Goal: Information Seeking & Learning: Find specific fact

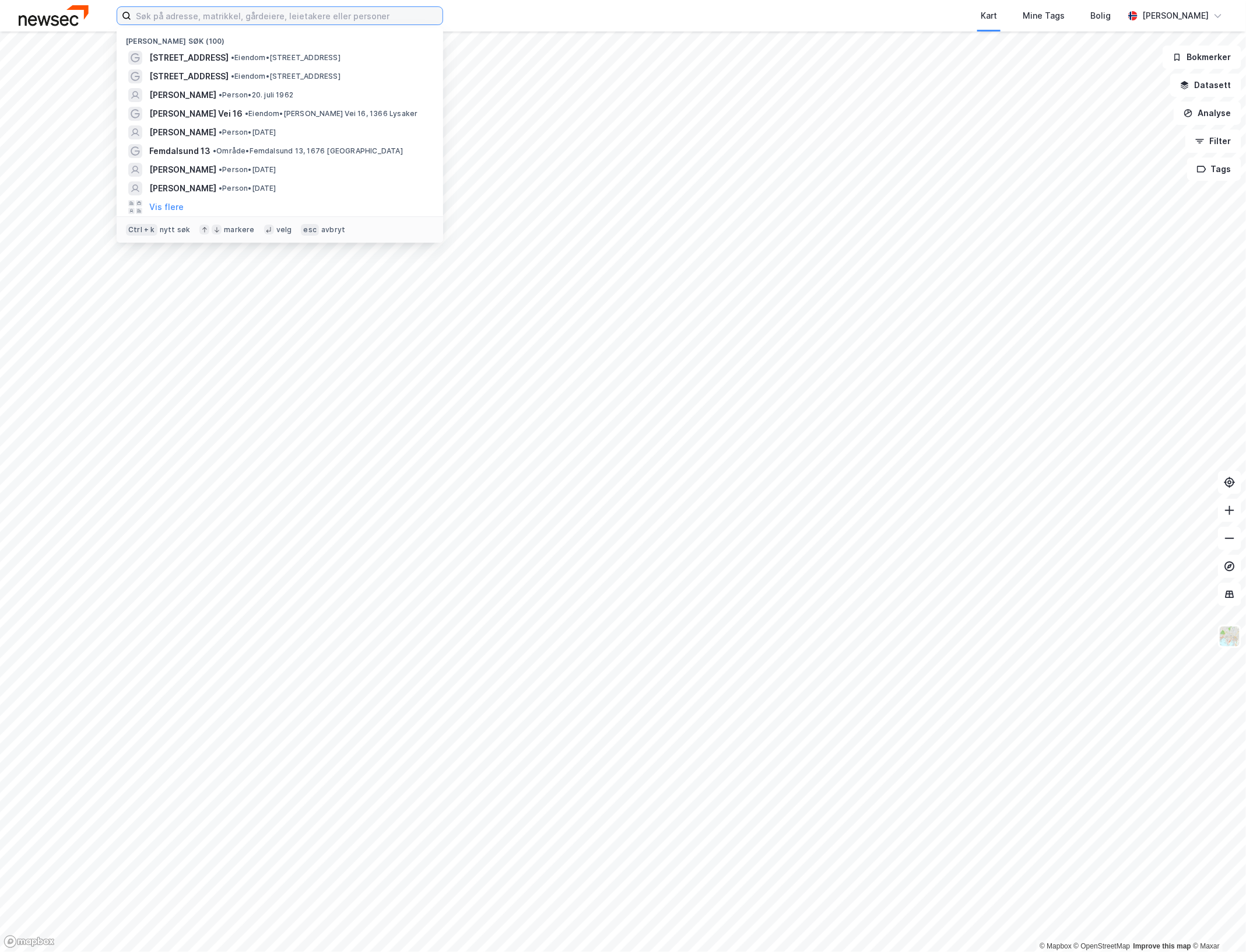
click at [271, 18] on input at bounding box center [287, 16] width 311 height 18
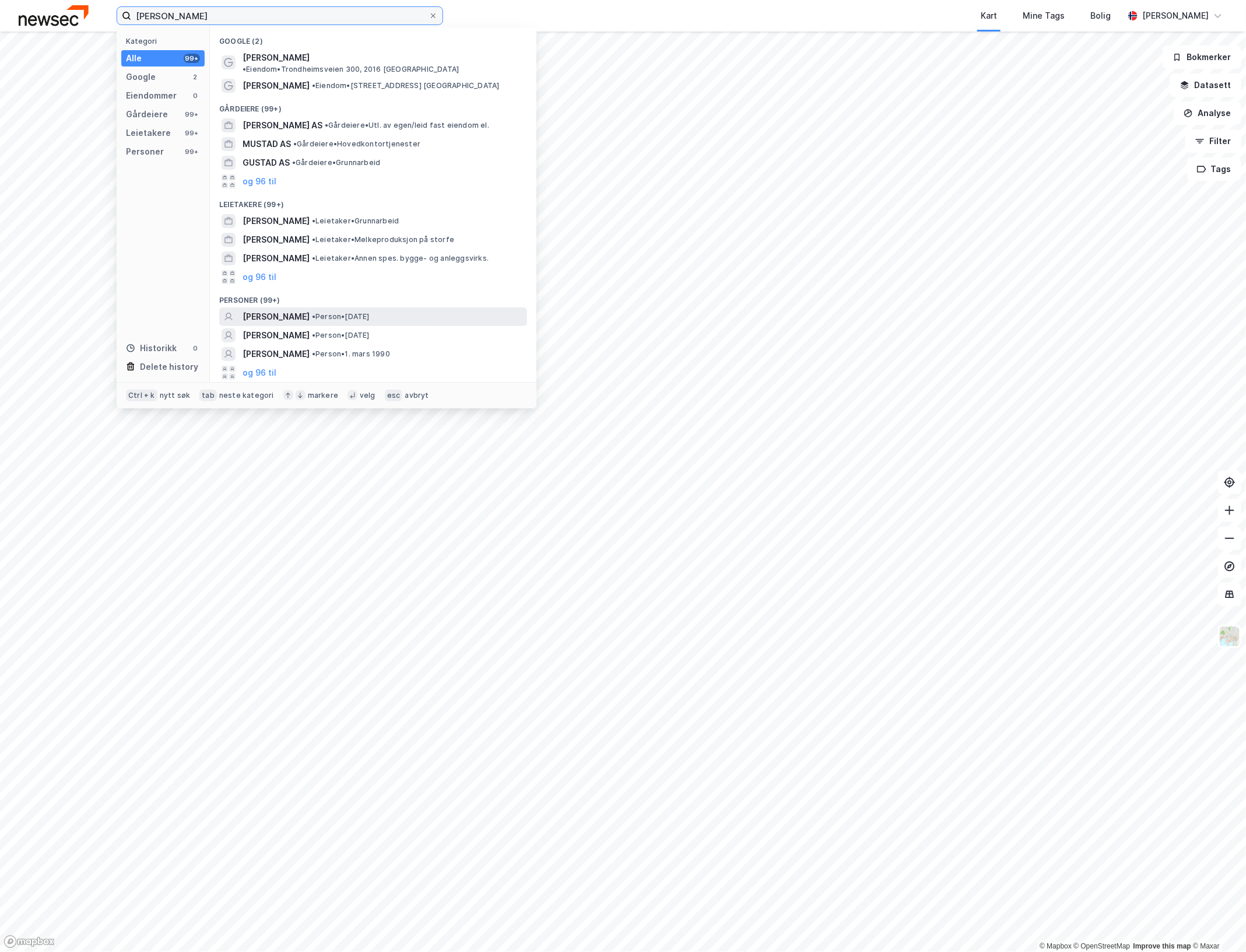
type input "ole christian rustad"
click at [315, 312] on span "•" at bounding box center [314, 316] width 4 height 9
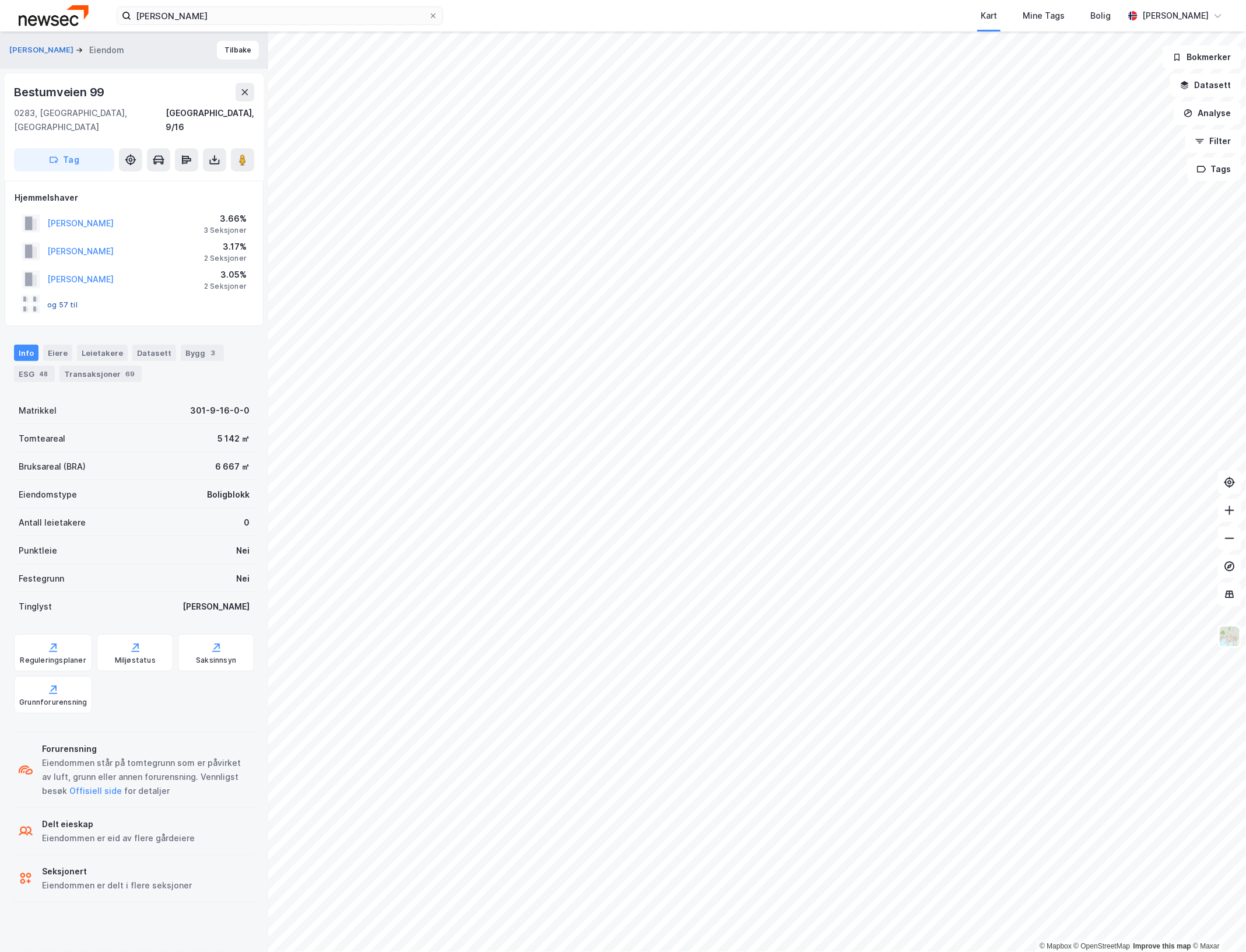
click at [0, 0] on button "og 57 til" at bounding box center [0, 0] width 0 height 0
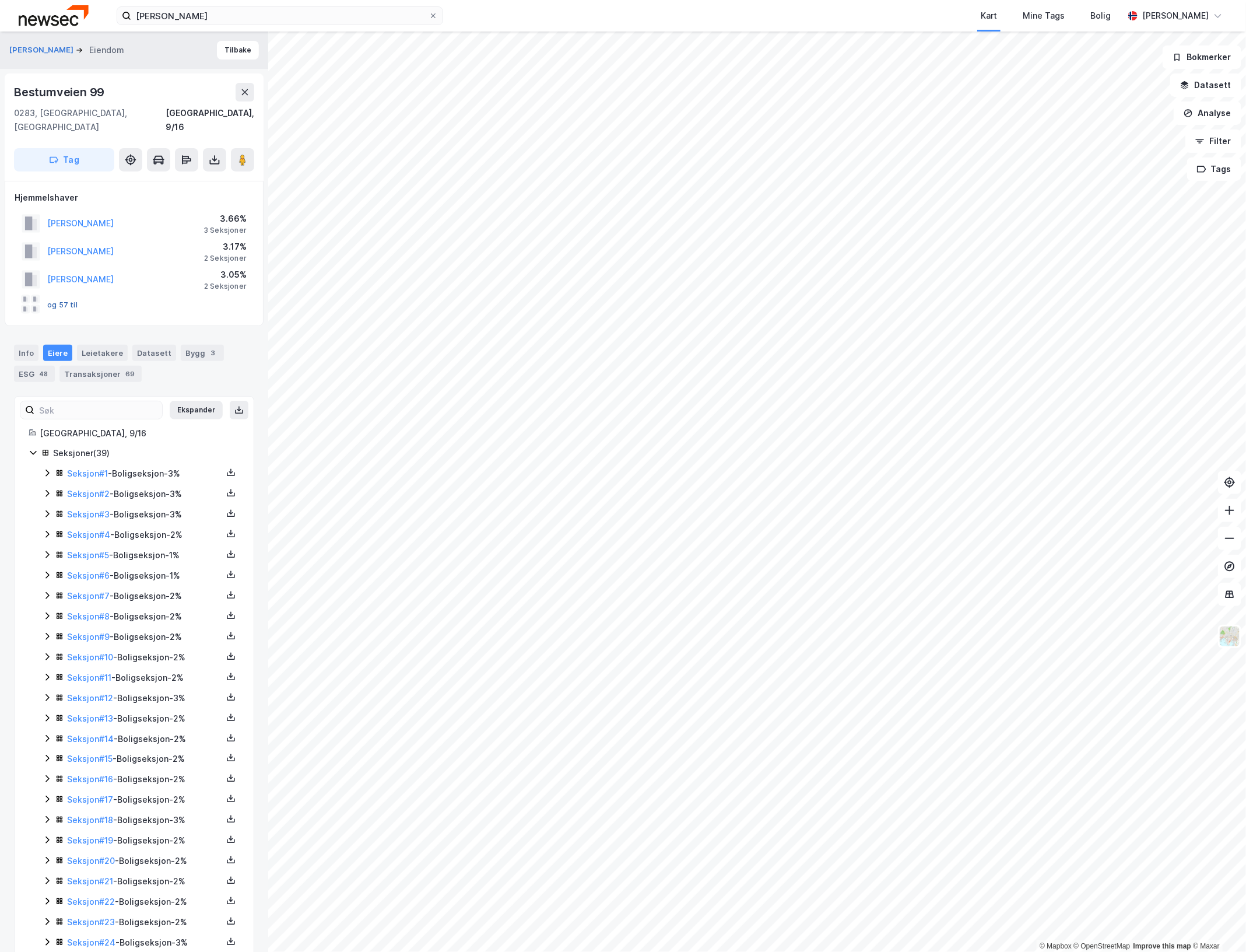
scroll to position [170, 0]
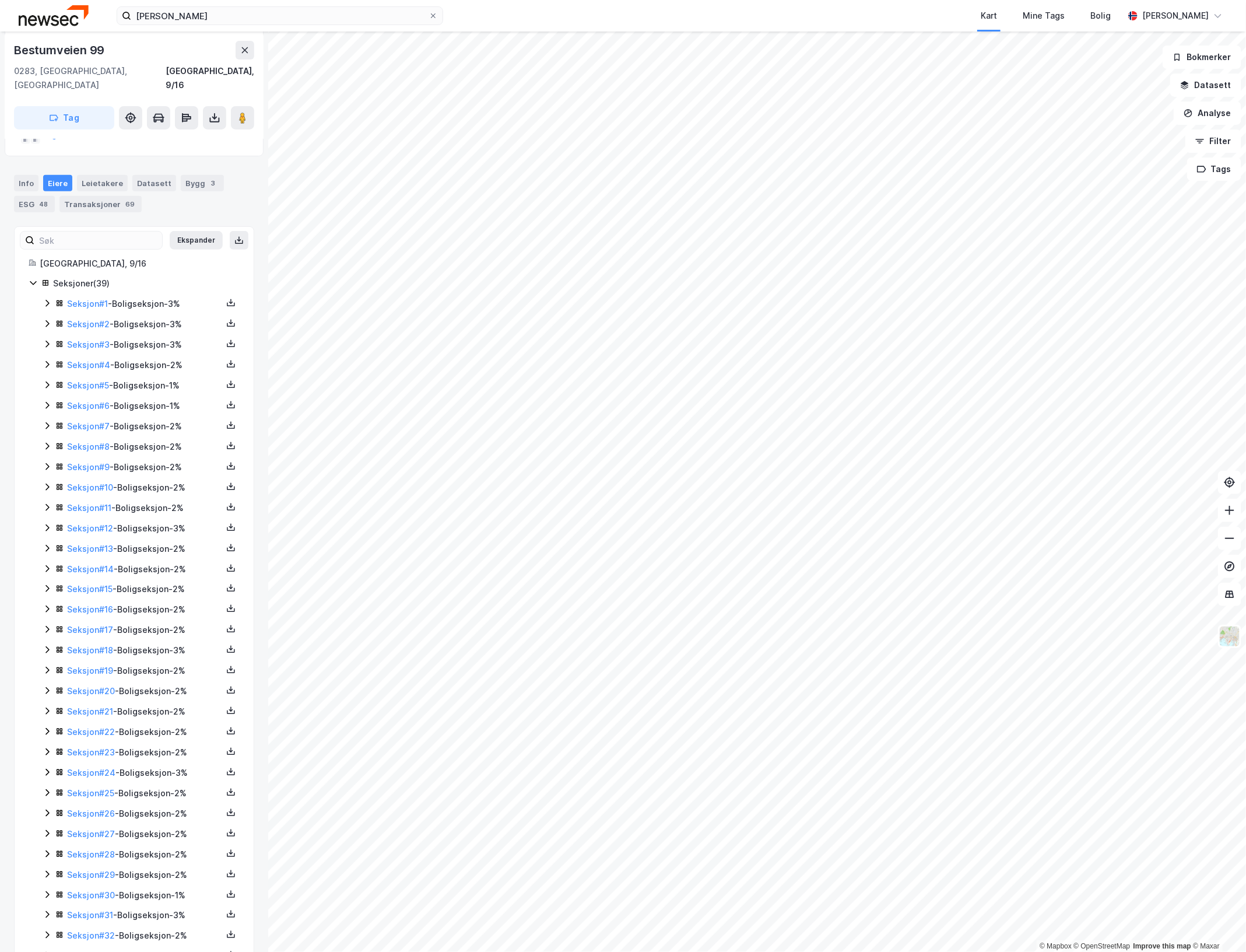
click at [44, 299] on icon at bounding box center [47, 303] width 10 height 10
click at [165, 359] on link "Vik Veronika" at bounding box center [157, 364] width 67 height 10
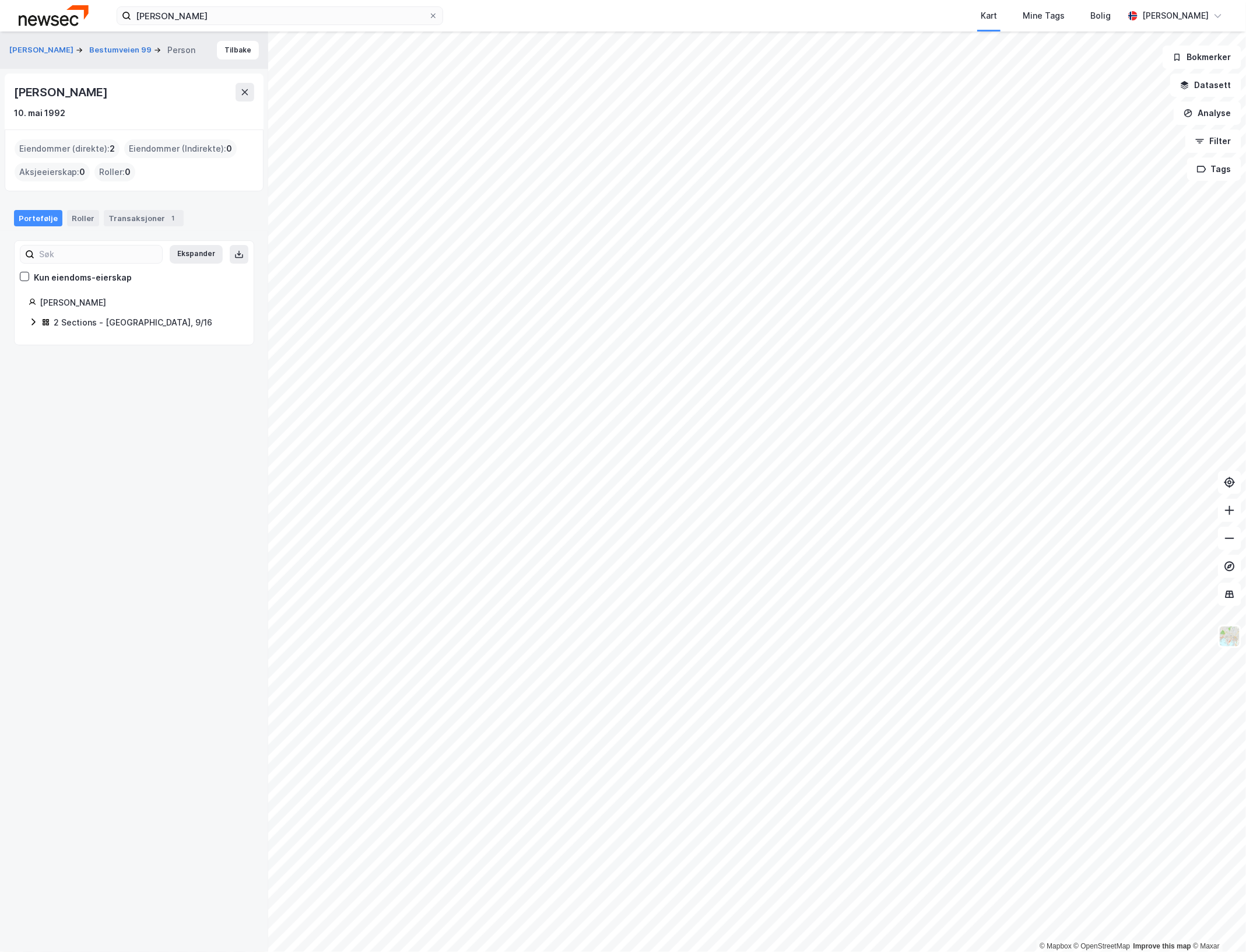
click at [36, 324] on icon at bounding box center [33, 322] width 10 height 10
drag, startPoint x: 16, startPoint y: 94, endPoint x: 89, endPoint y: 96, distance: 73.0
click at [89, 96] on div "Veronika Vik" at bounding box center [134, 92] width 240 height 18
drag, startPoint x: 89, startPoint y: 96, endPoint x: 79, endPoint y: 92, distance: 10.8
copy div "Veronika Vik"
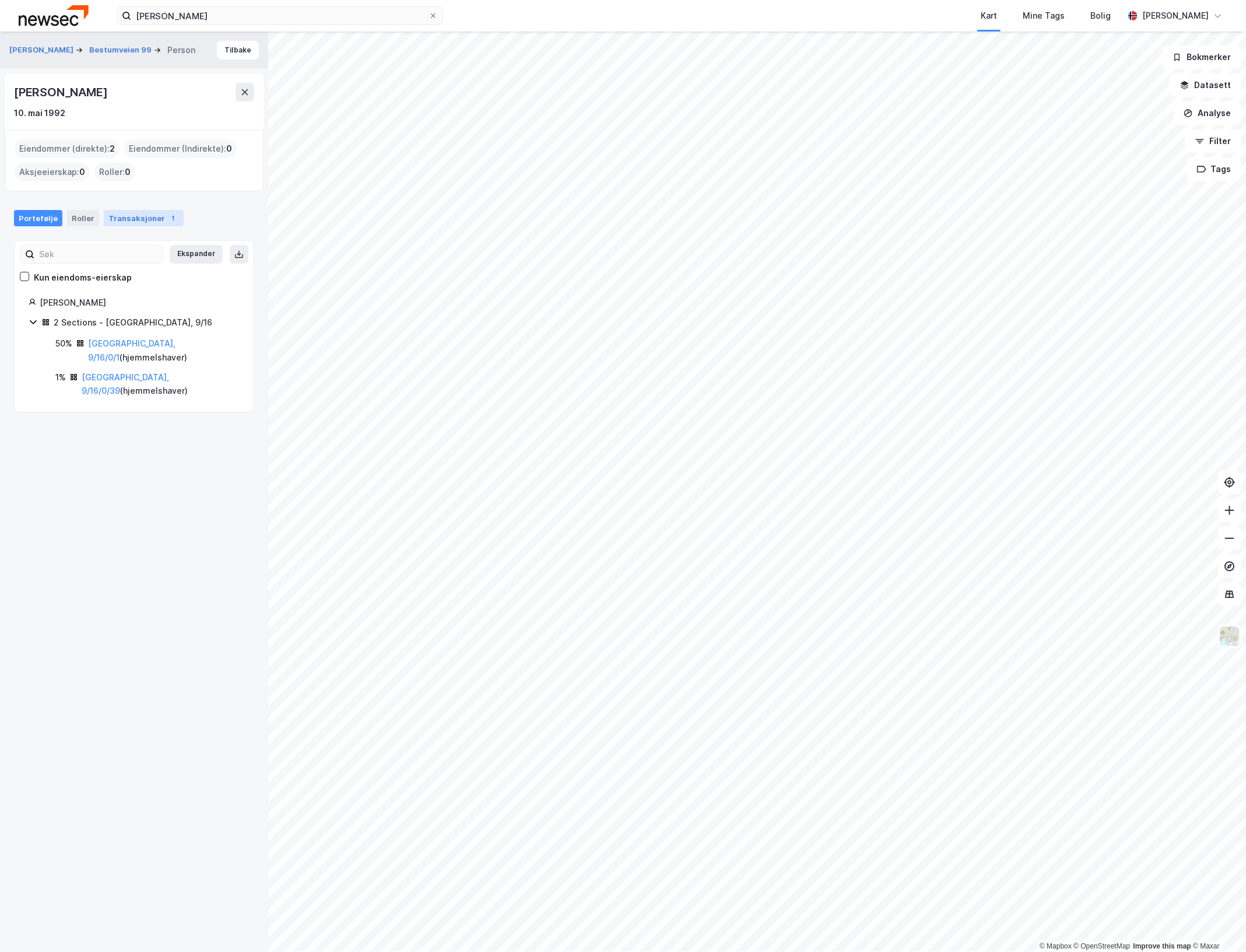
click at [117, 214] on div "Transaksjoner 1" at bounding box center [144, 218] width 80 height 16
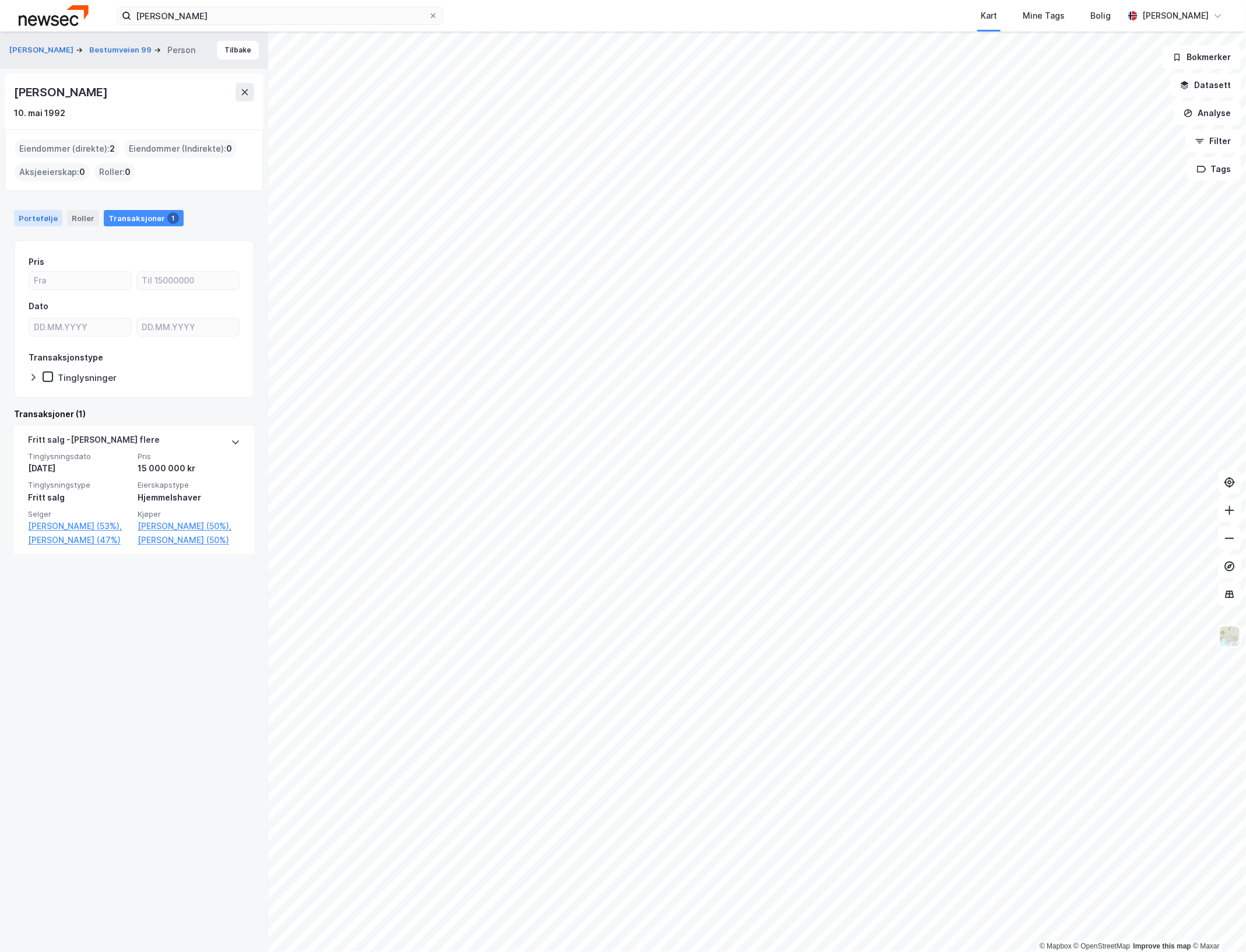
click at [47, 221] on div "Portefølje" at bounding box center [38, 218] width 48 height 16
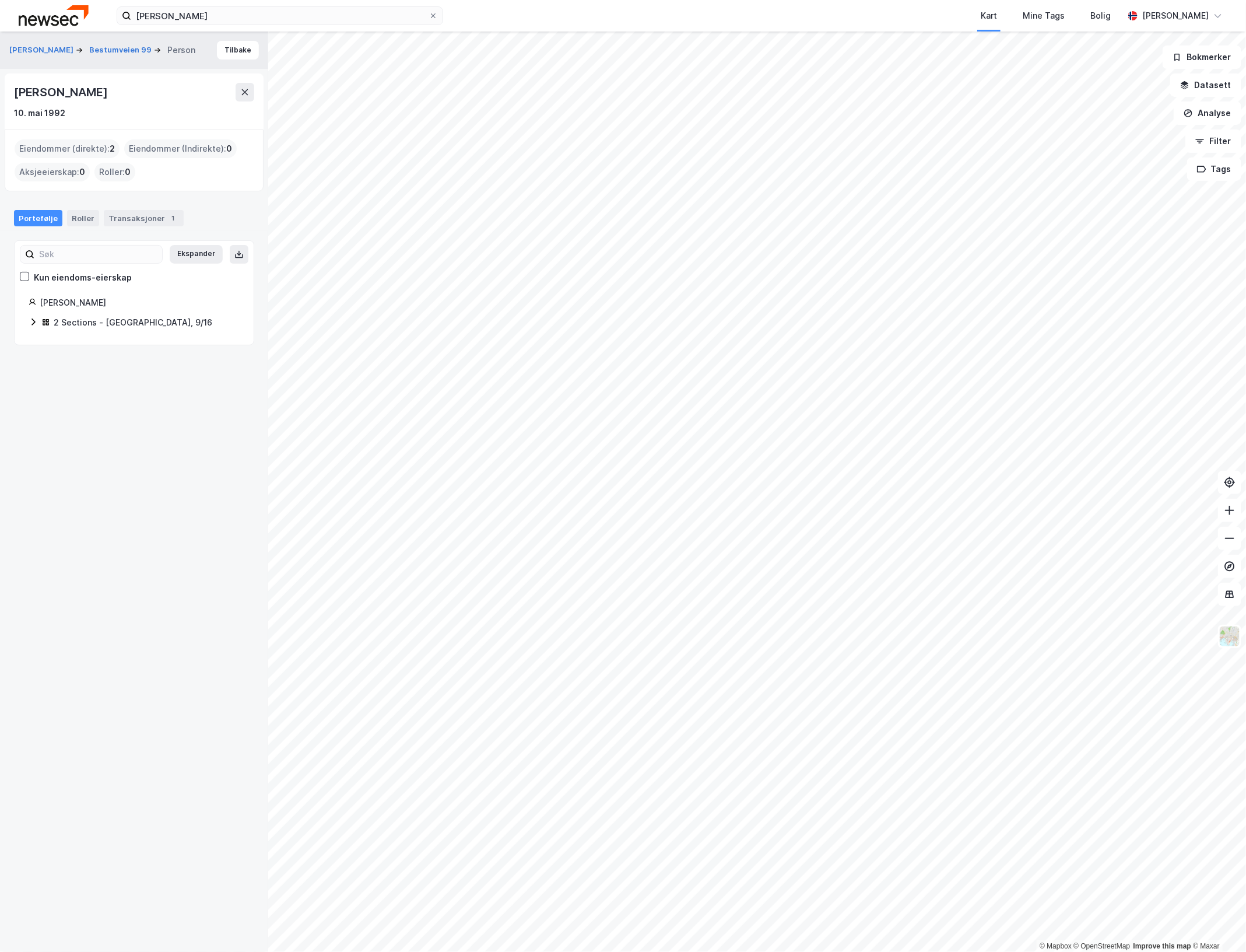
click at [30, 318] on icon at bounding box center [33, 322] width 10 height 10
click at [96, 344] on link "Oslo, 9/16/0/1" at bounding box center [132, 350] width 88 height 24
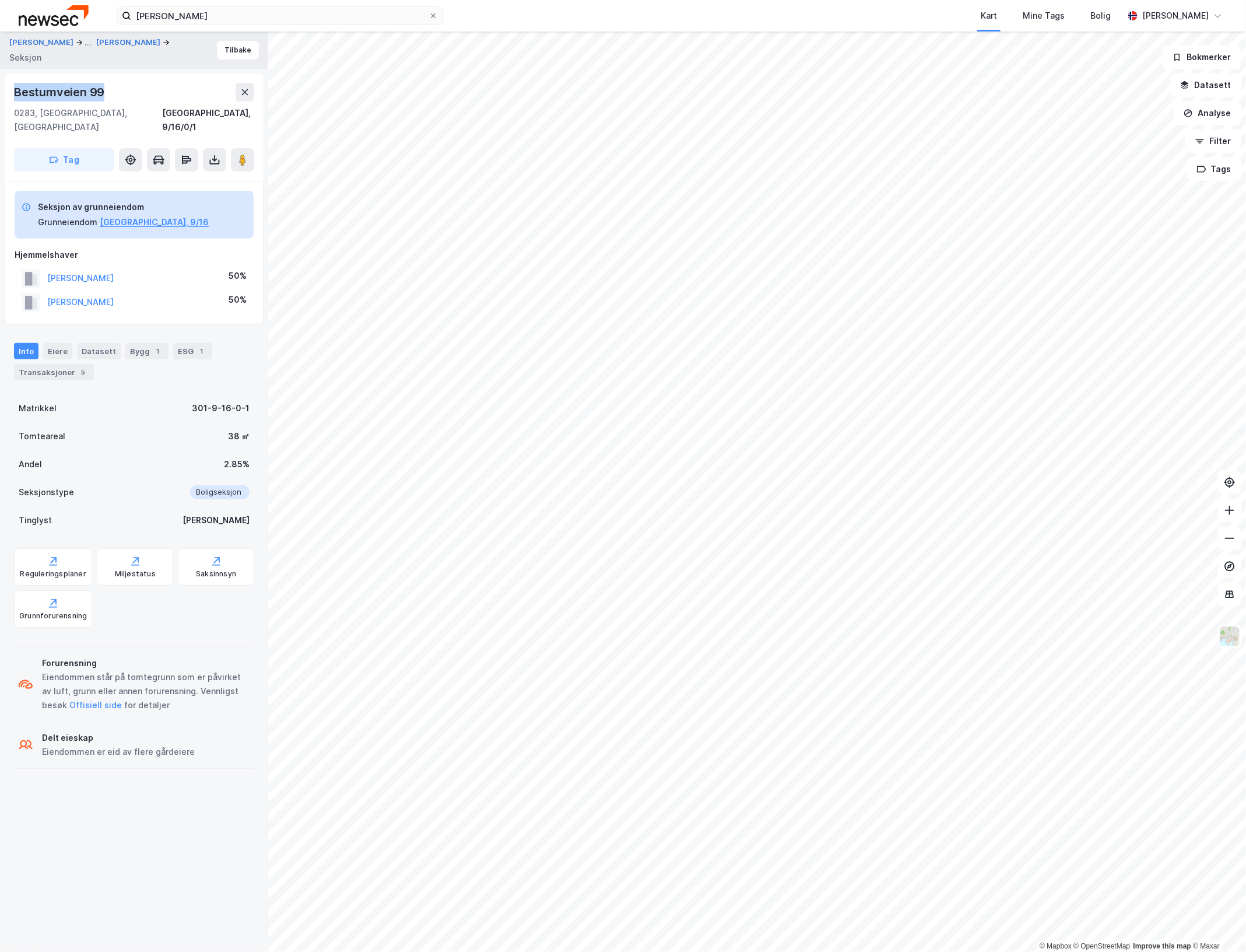
drag, startPoint x: 13, startPoint y: 91, endPoint x: 114, endPoint y: 88, distance: 101.0
click at [114, 88] on div "Bestumveien 99" at bounding box center [134, 92] width 240 height 18
drag, startPoint x: 114, startPoint y: 88, endPoint x: 83, endPoint y: 88, distance: 31.0
copy div "Bestumveien 99"
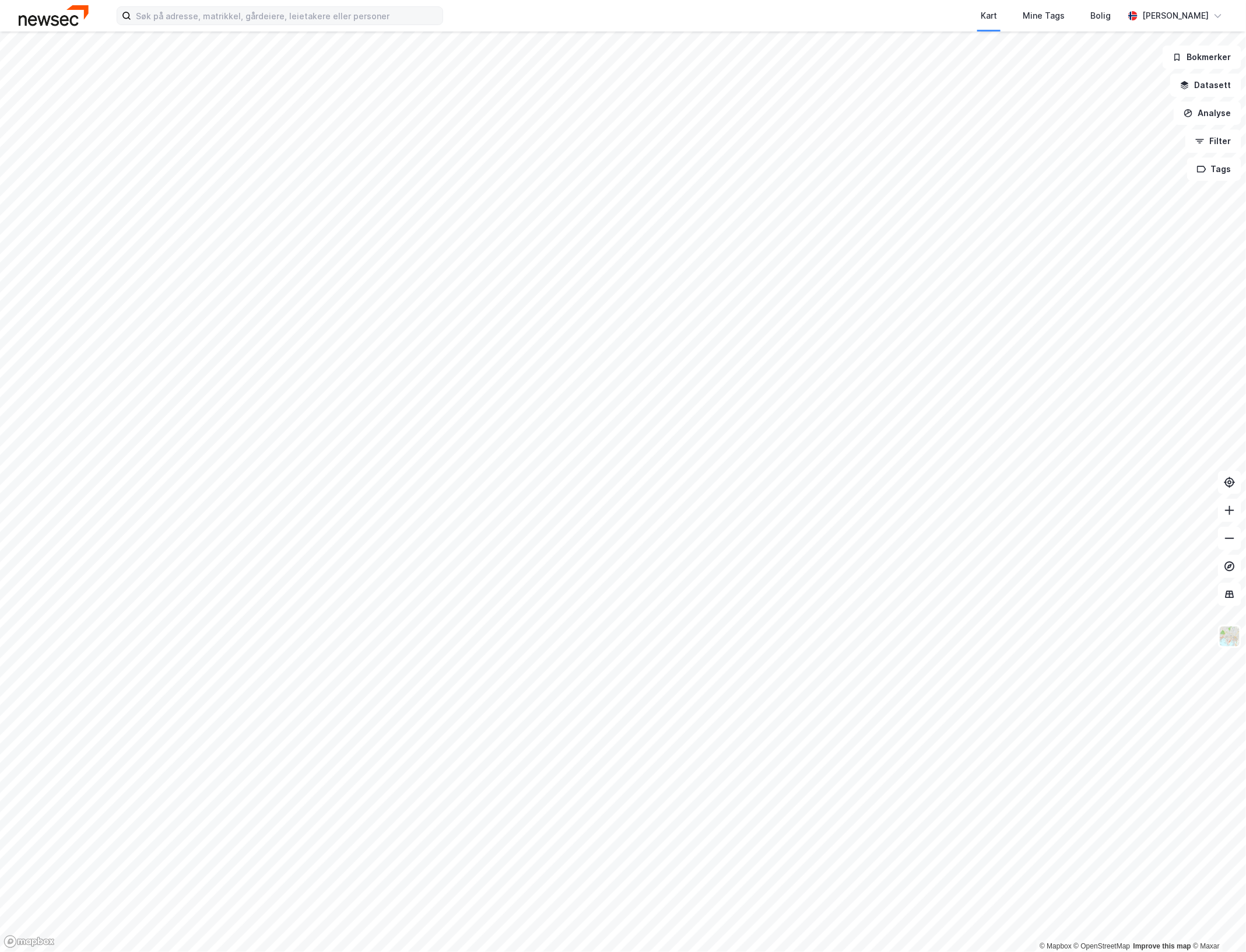
click at [266, 25] on label at bounding box center [280, 15] width 327 height 18
click at [266, 25] on input at bounding box center [287, 16] width 311 height 18
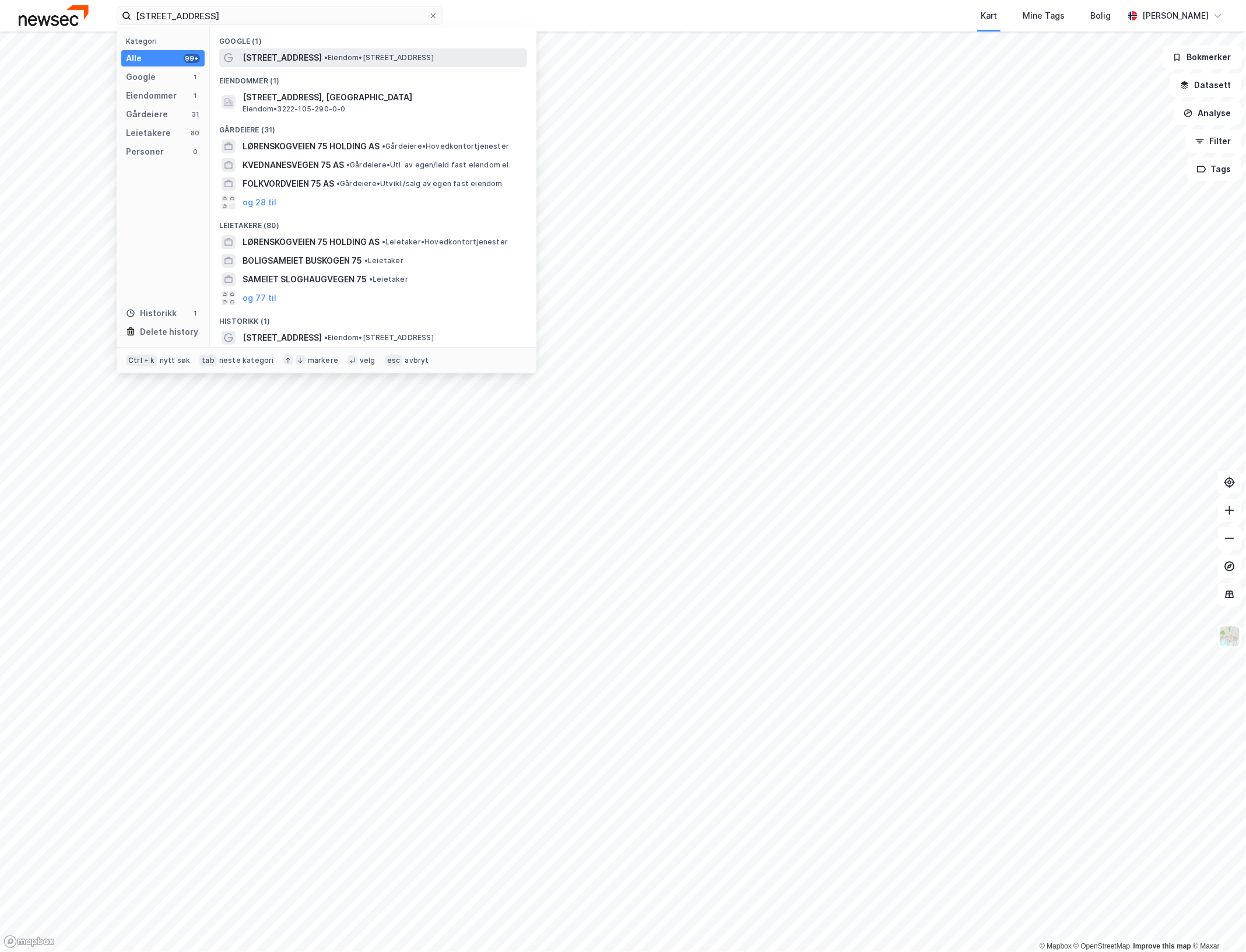
click at [304, 62] on span "[STREET_ADDRESS]" at bounding box center [282, 58] width 79 height 14
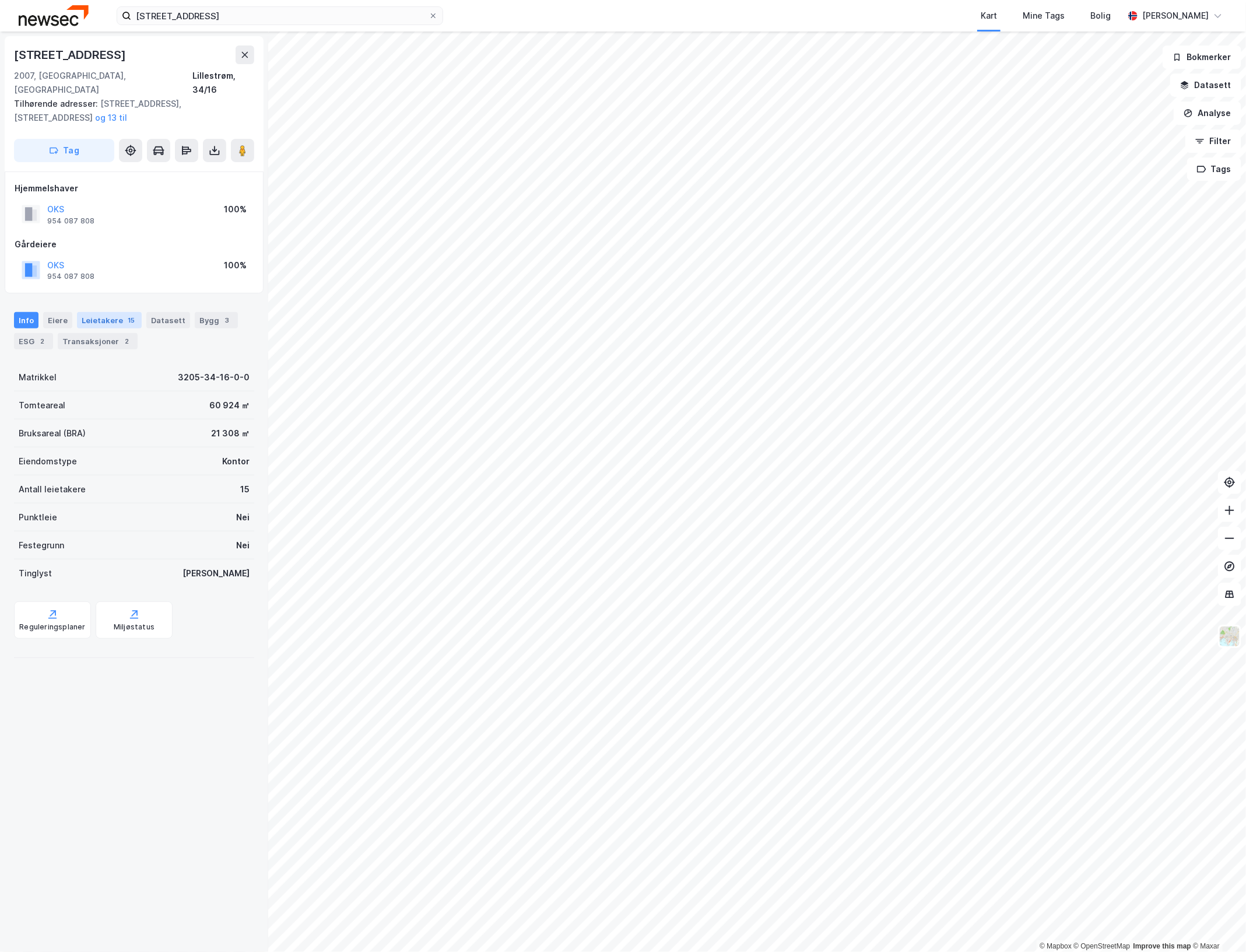
click at [111, 312] on div "Leietakere 15" at bounding box center [109, 320] width 65 height 16
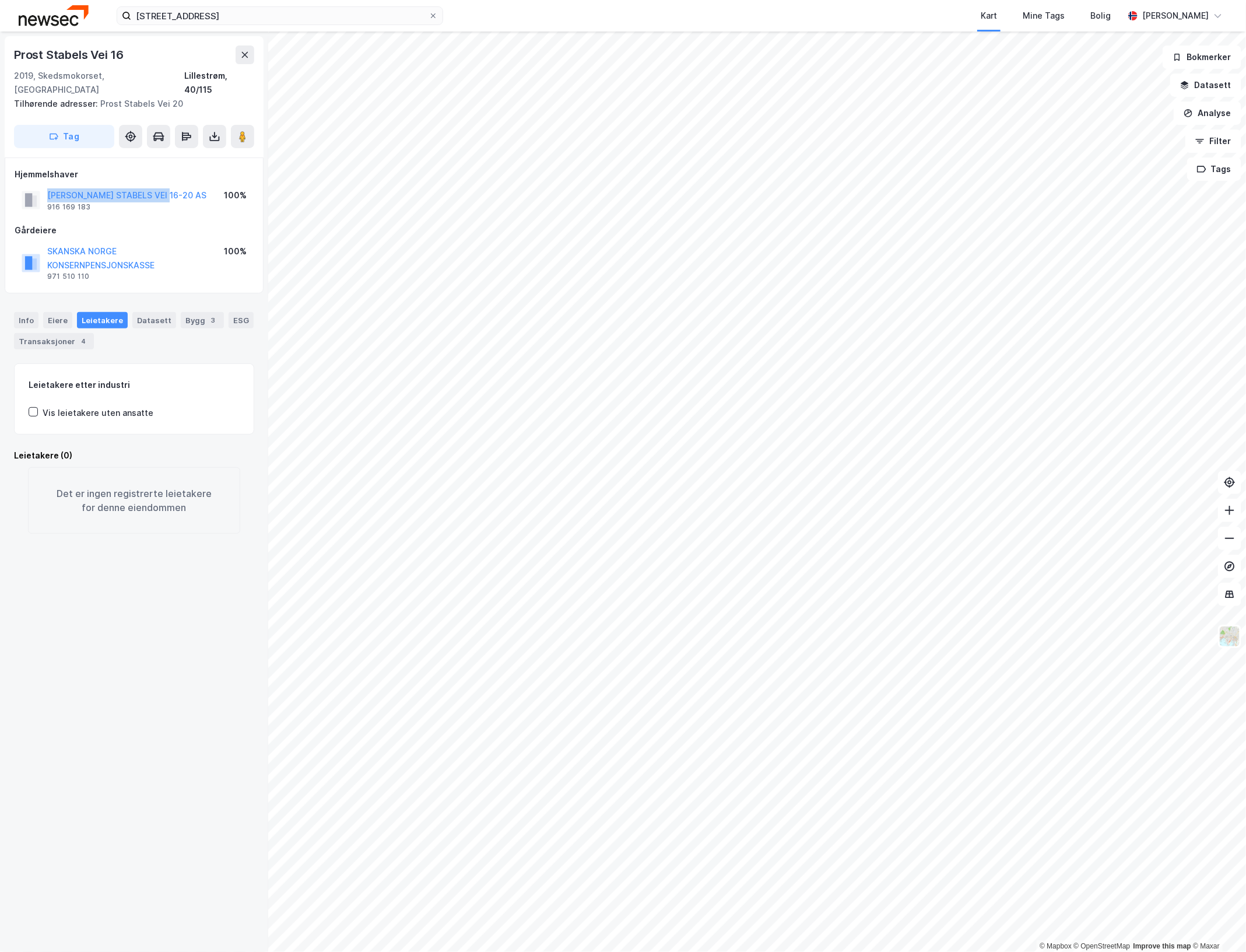
drag, startPoint x: 44, startPoint y: 179, endPoint x: 169, endPoint y: 182, distance: 125.0
click at [169, 186] on div "PROST STABELS VEI 16-20 AS 916 169 183 100%" at bounding box center [134, 200] width 239 height 28
drag, startPoint x: 169, startPoint y: 182, endPoint x: 152, endPoint y: 183, distance: 17.0
copy button "PROST STABELS VEI 16-20 AS"
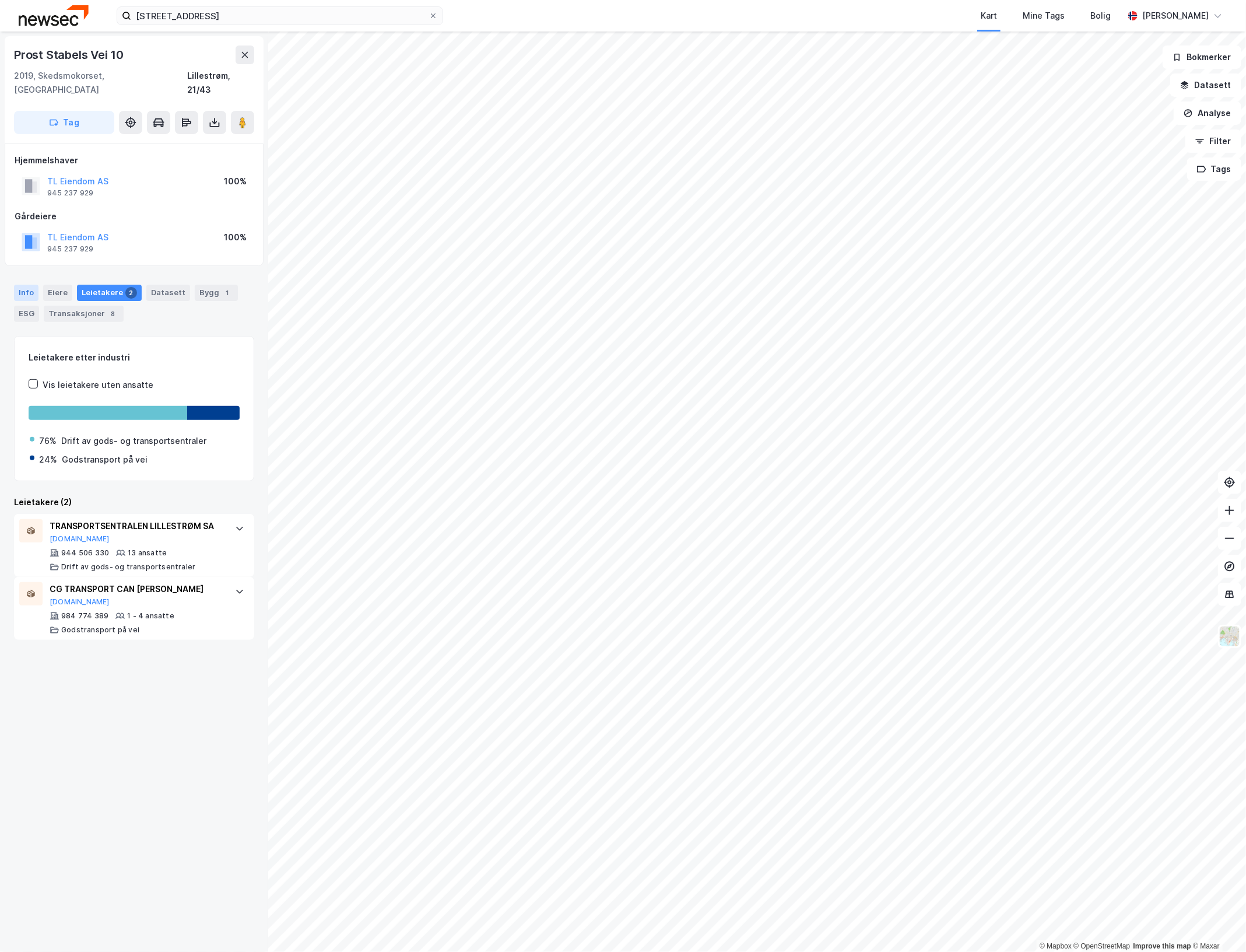
click at [33, 285] on div "Info" at bounding box center [26, 293] width 25 height 16
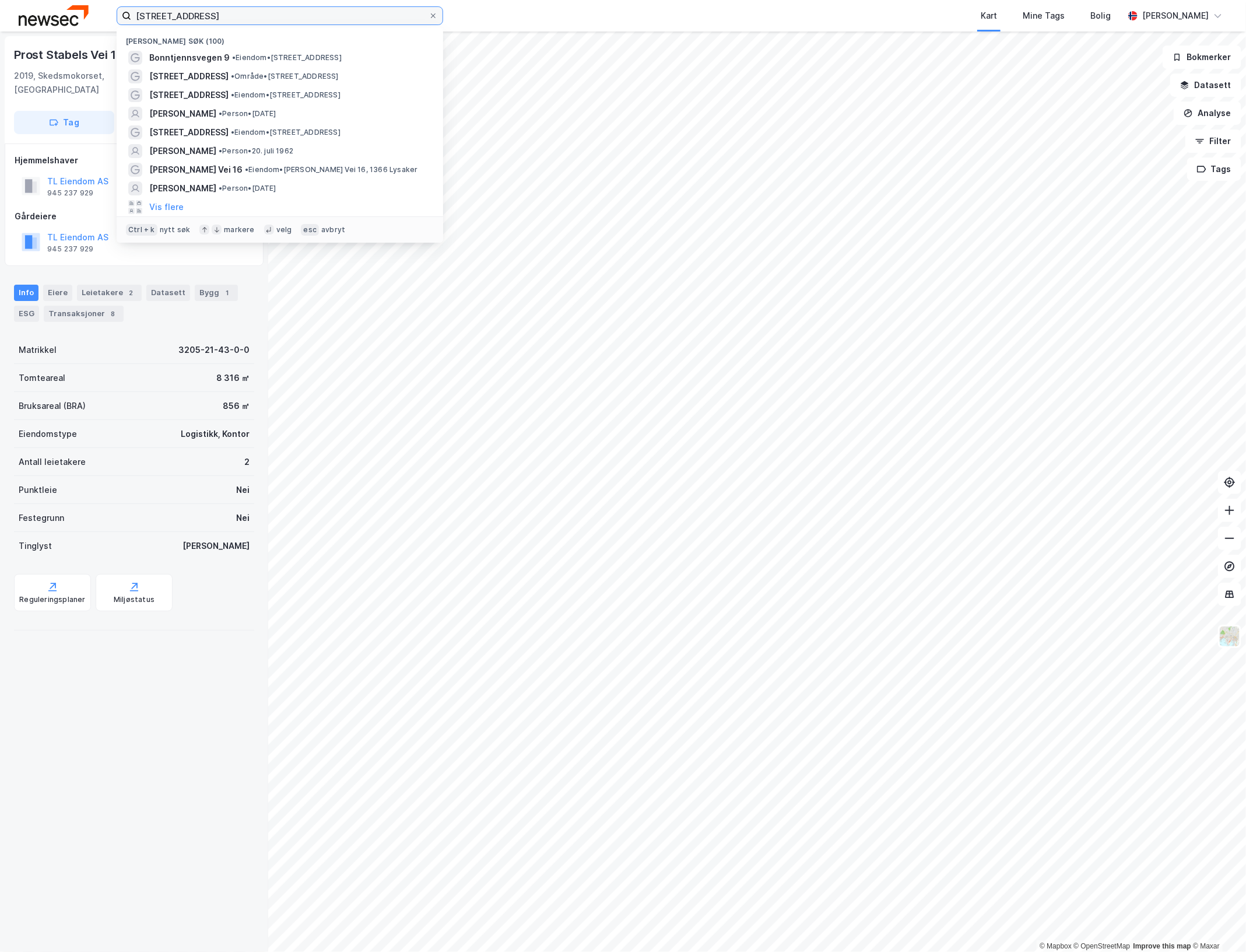
drag, startPoint x: 247, startPoint y: 15, endPoint x: -4, endPoint y: 18, distance: 251.0
click at [0, 18] on html "lørenskogveien 75 Nylige søk (100) Bonntjennsvegen 9 • Eiendom • Bonntjennsvege…" at bounding box center [623, 476] width 1246 height 952
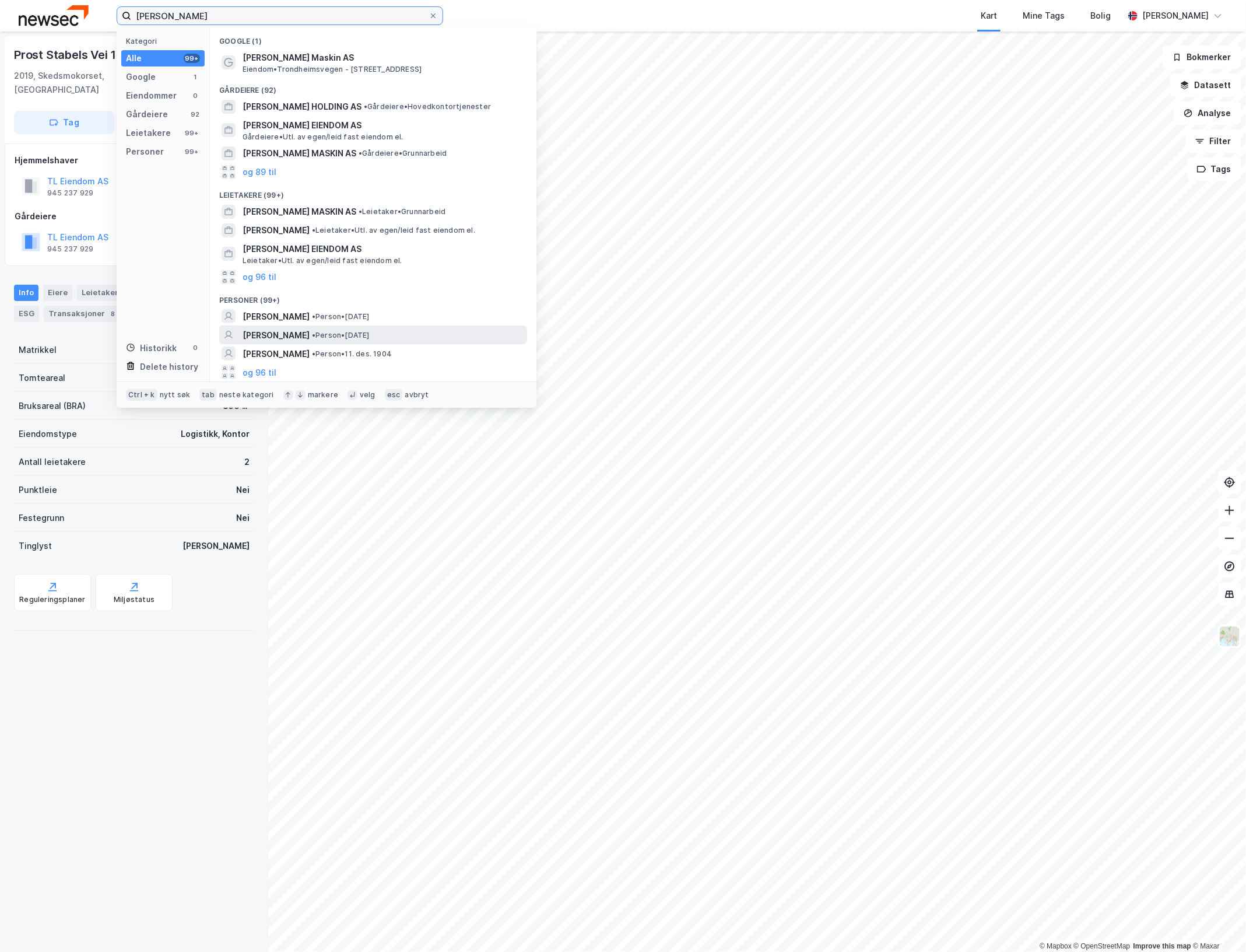
type input "sigurd furulund"
click at [439, 330] on div "SIGURD FURULUND • Person • 30. apr. 1958" at bounding box center [384, 336] width 282 height 14
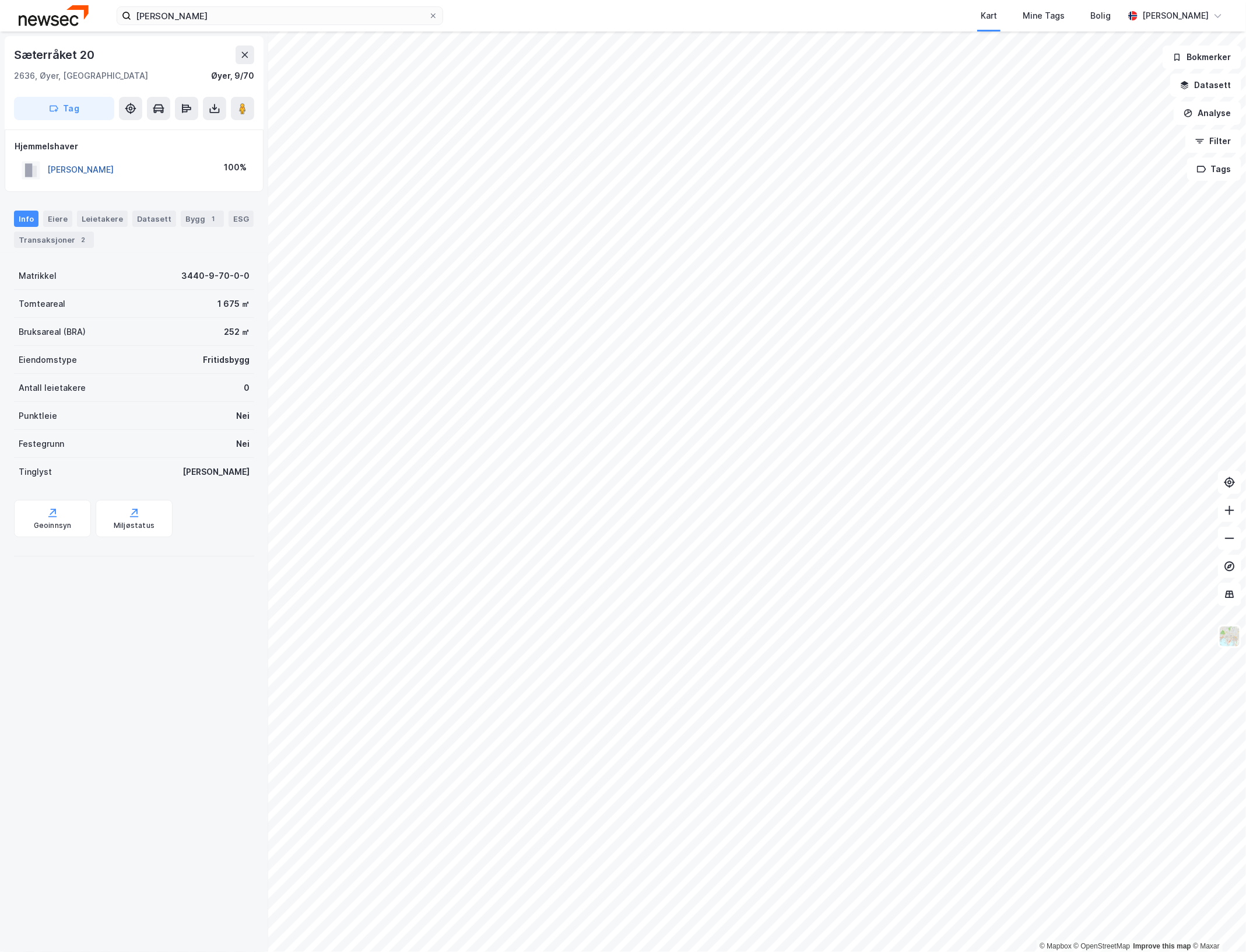
click at [0, 0] on button "FURULUND SIGURD" at bounding box center [0, 0] width 0 height 0
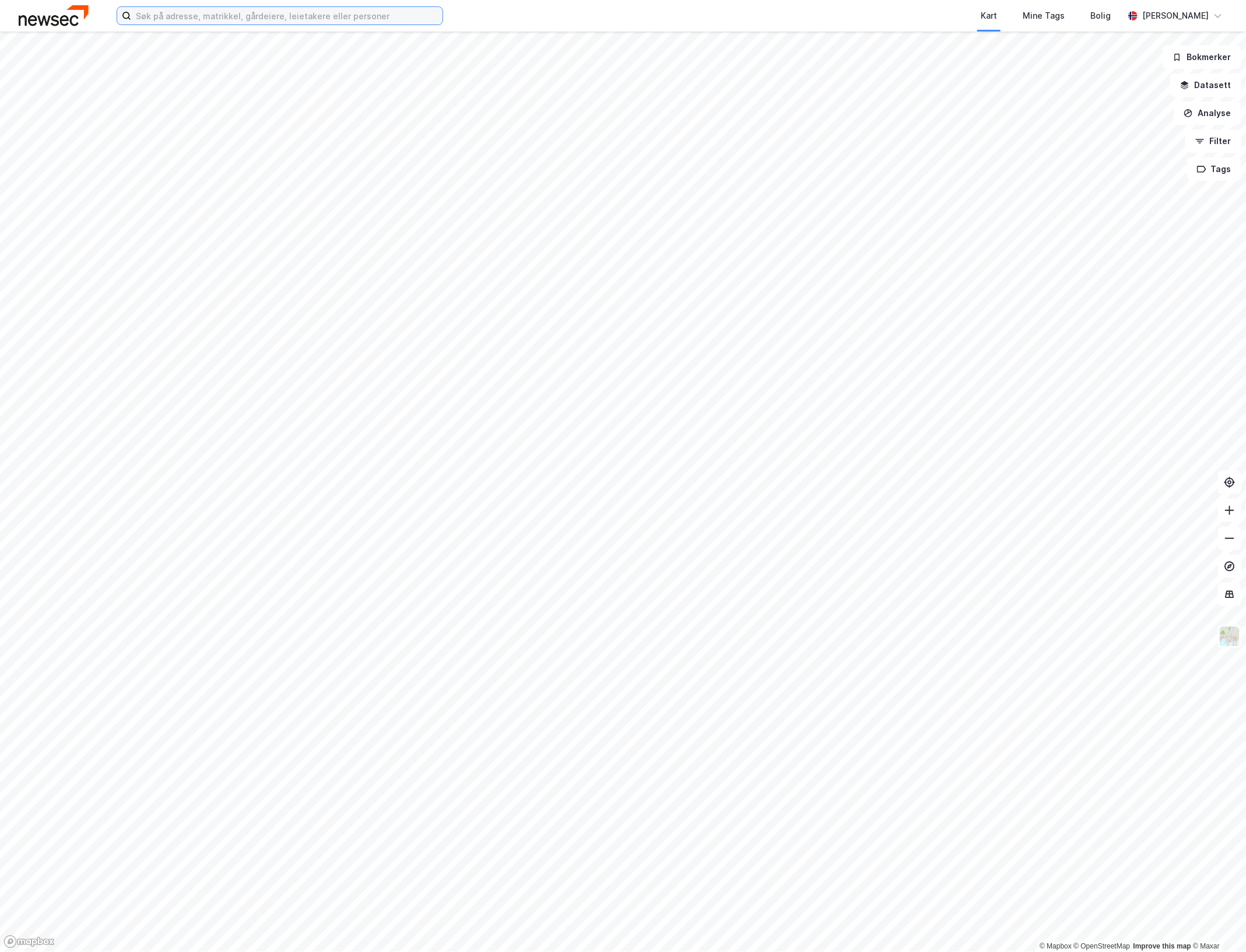
click at [276, 15] on input at bounding box center [287, 16] width 311 height 18
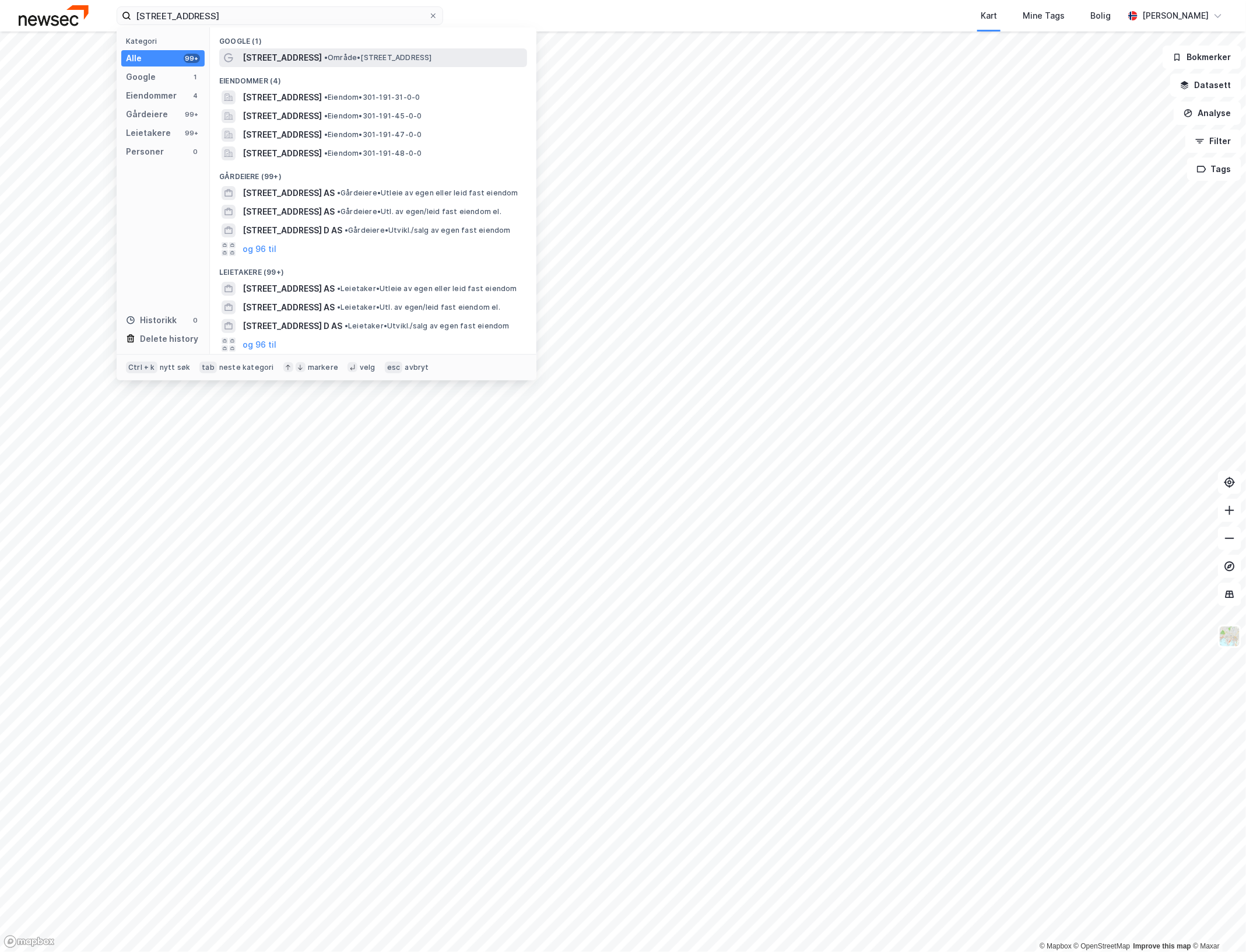
click at [292, 54] on span "[STREET_ADDRESS]" at bounding box center [282, 58] width 79 height 14
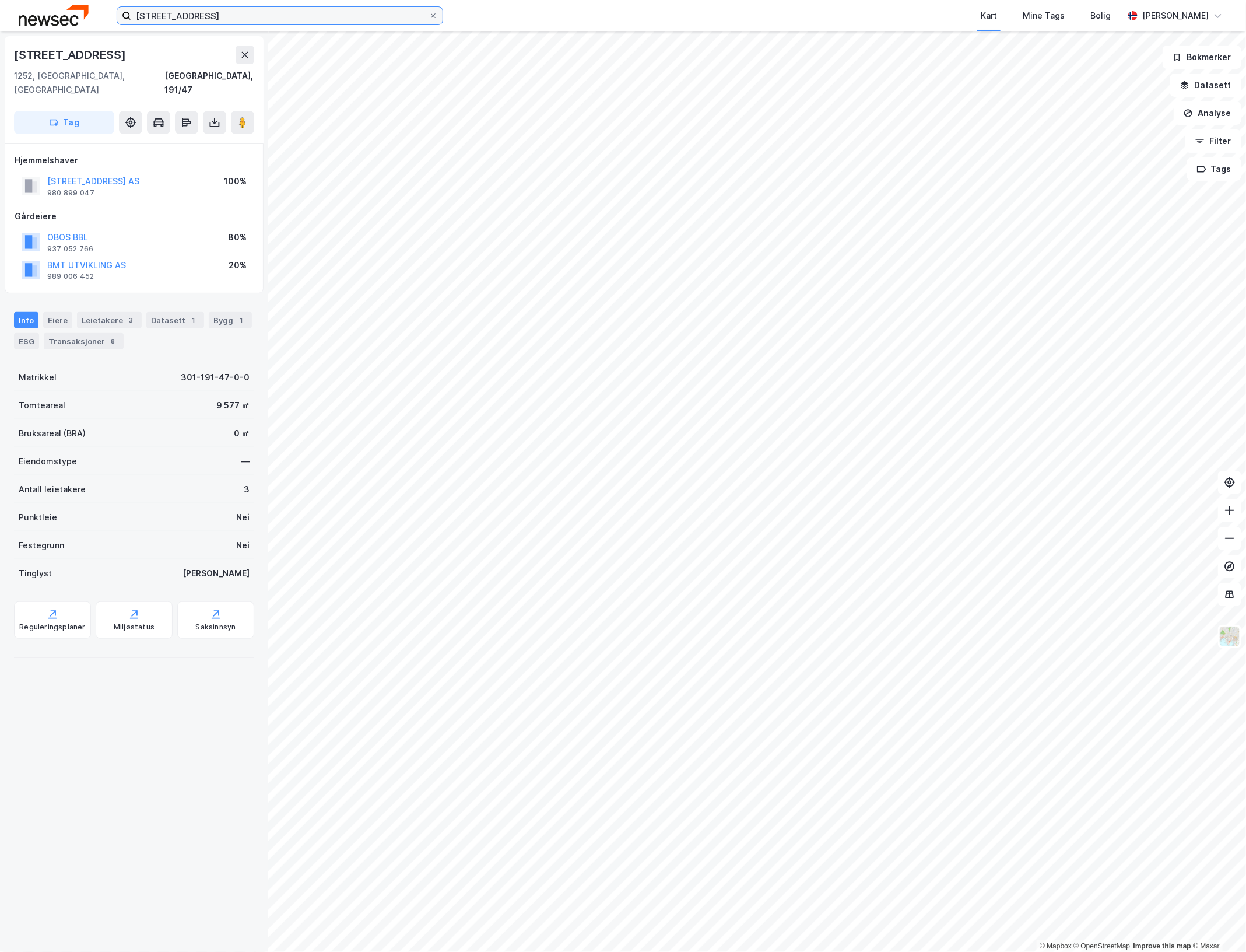
click at [405, 15] on input "[STREET_ADDRESS]" at bounding box center [280, 16] width 297 height 18
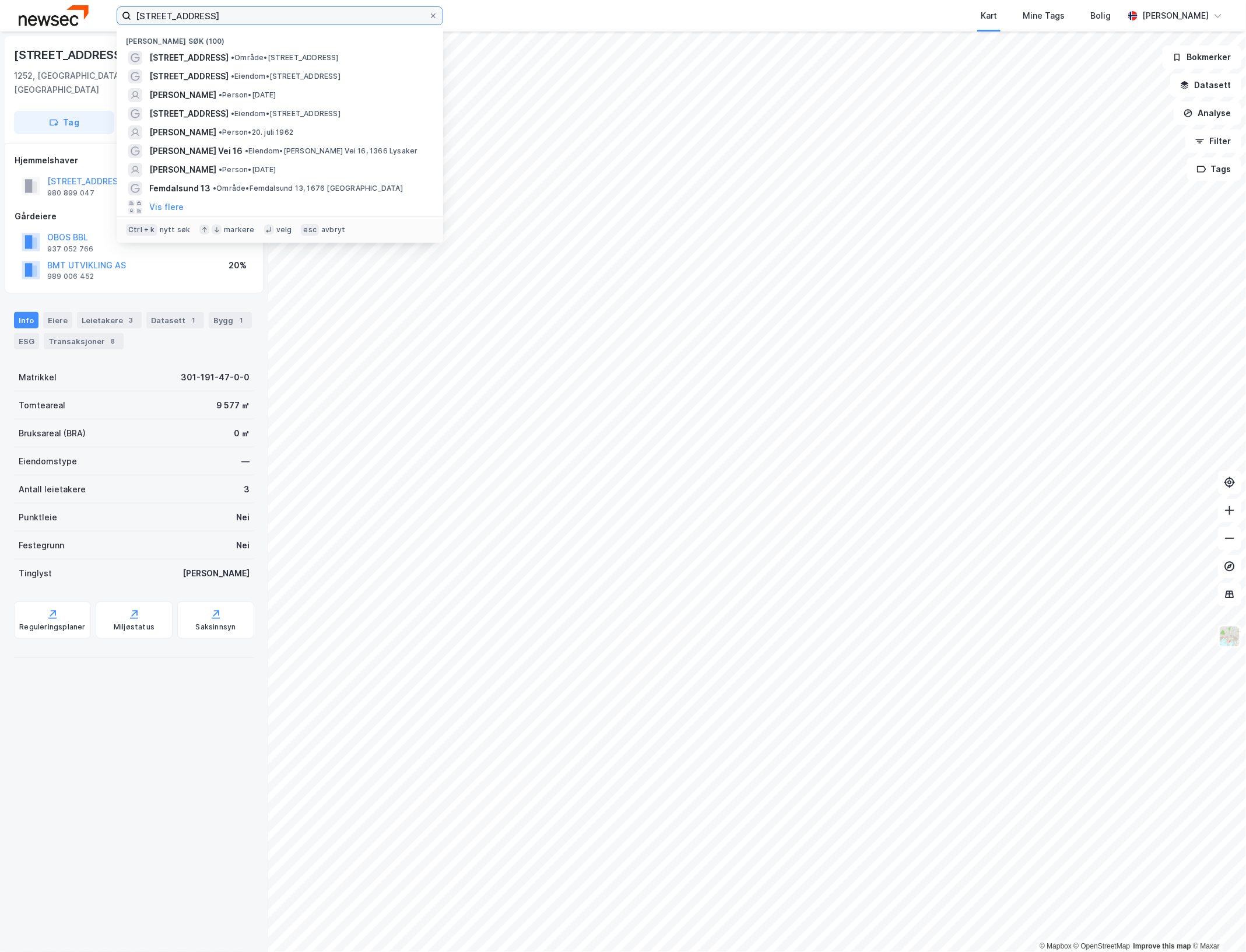
drag, startPoint x: 405, startPoint y: 15, endPoint x: 25, endPoint y: 8, distance: 380.1
click at [25, 8] on div "[STREET_ADDRESS] Nylige søk (100) [STREET_ADDRESS] • Område • [STREET_ADDRESS] …" at bounding box center [623, 16] width 1246 height 32
paste input "[STREET_ADDRESS]"
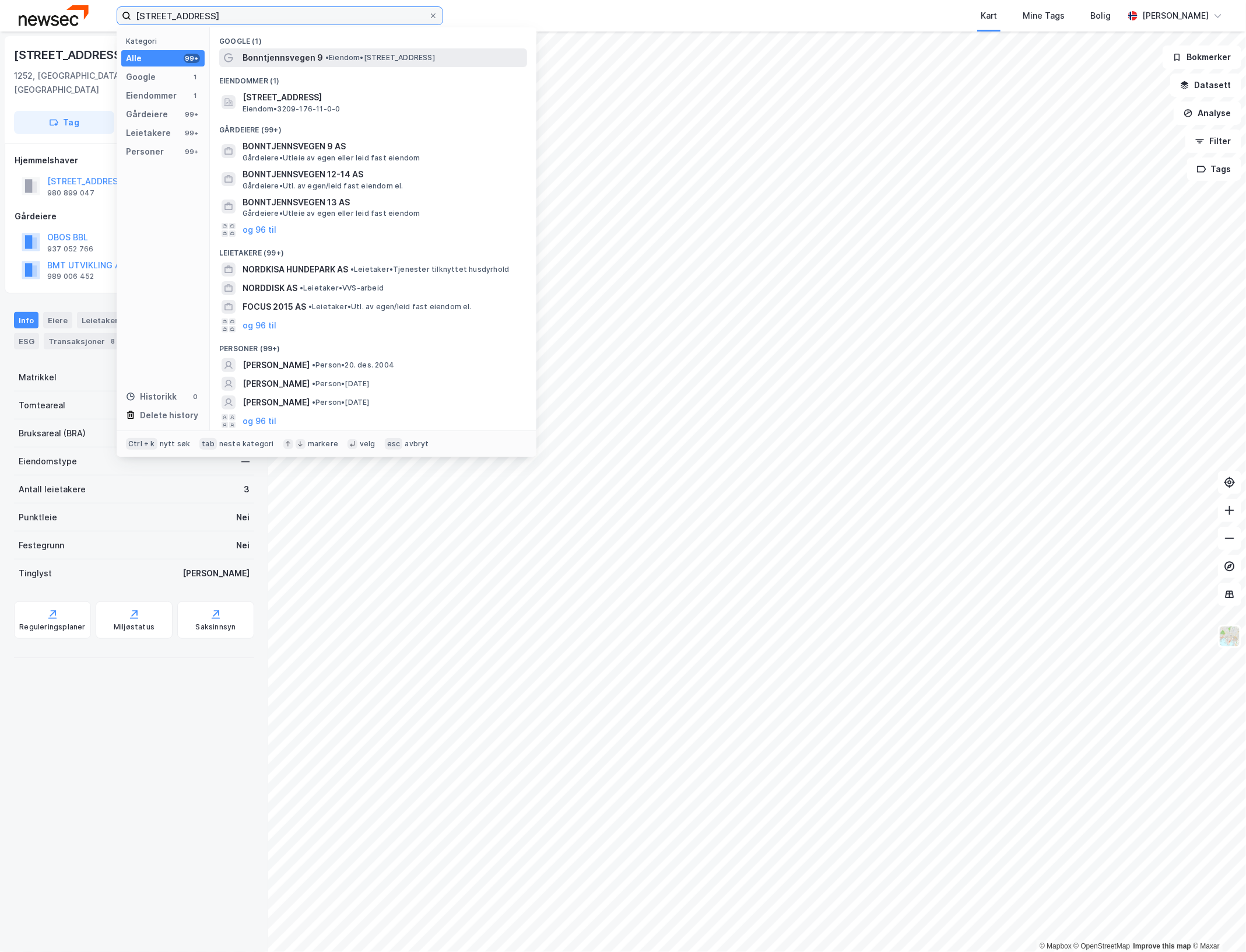
type input "[STREET_ADDRESS]"
click at [372, 56] on span "• Eiendom • [STREET_ADDRESS]" at bounding box center [380, 58] width 110 height 10
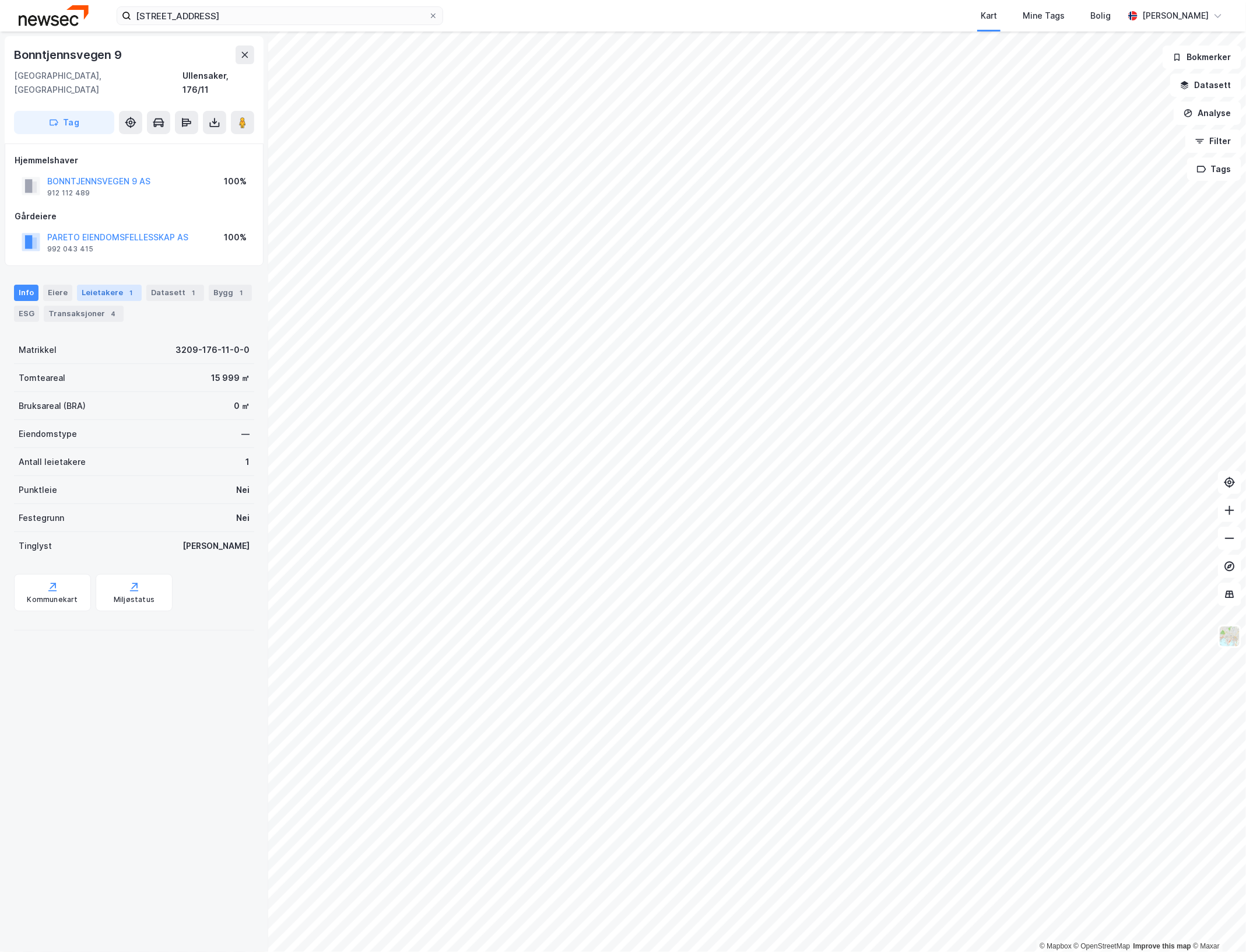
click at [105, 285] on div "Leietakere 1" at bounding box center [109, 293] width 65 height 16
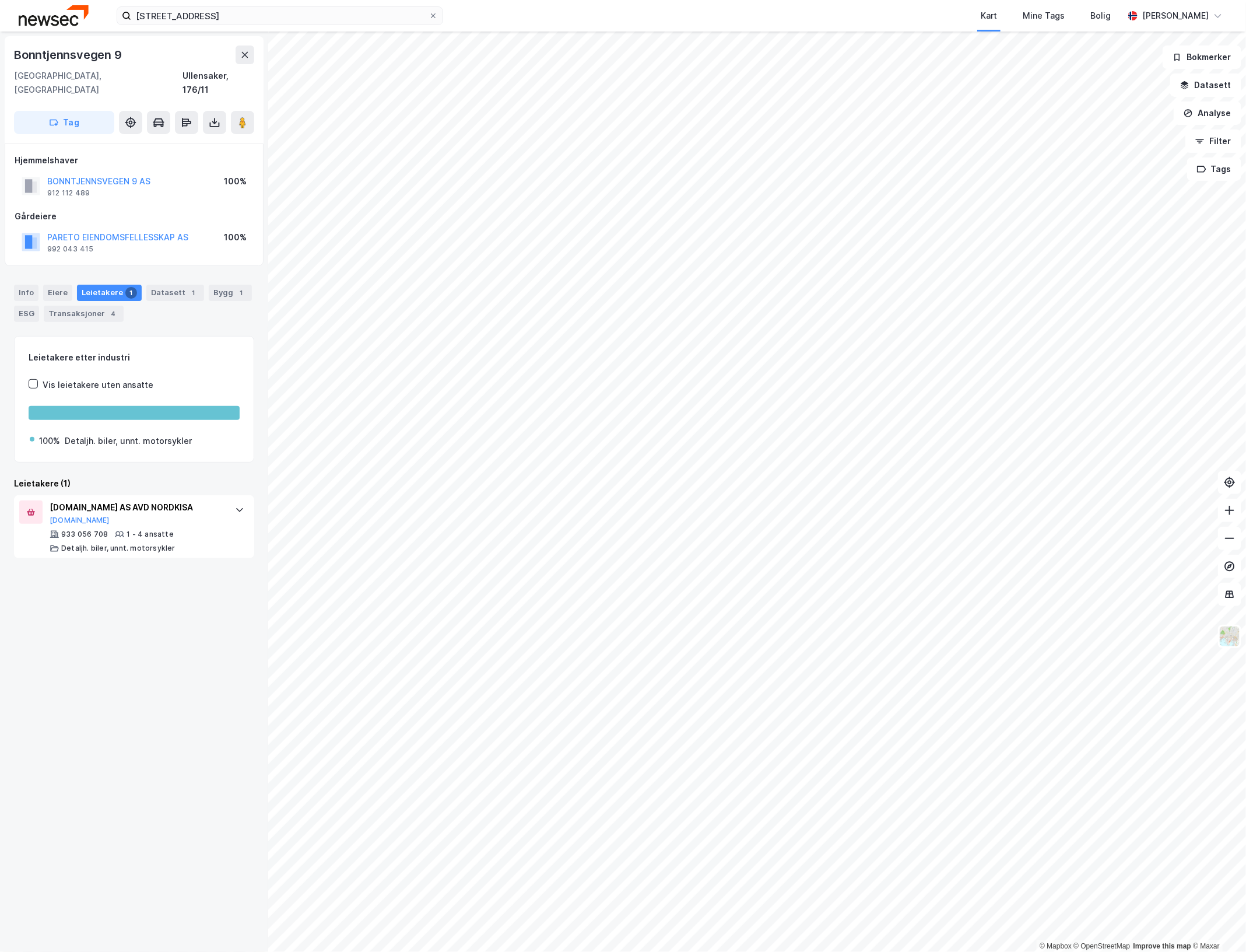
click at [628, 0] on html "Bonntjennsvegen 9 2055 Nordkisa Kart Mine Tags Bolig [PERSON_NAME] © Mapbox © O…" at bounding box center [623, 476] width 1246 height 952
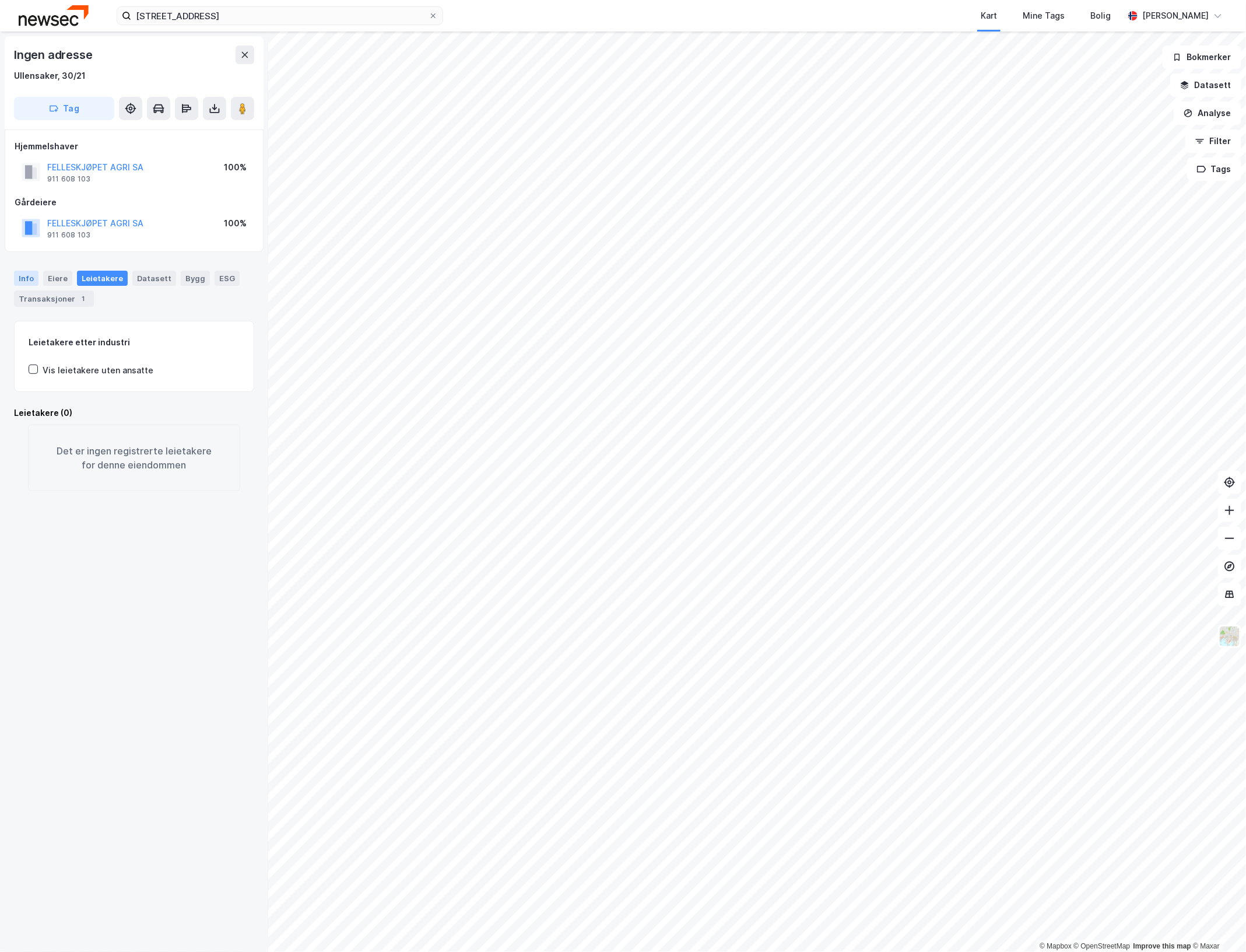
click at [24, 276] on div "Info" at bounding box center [26, 278] width 25 height 15
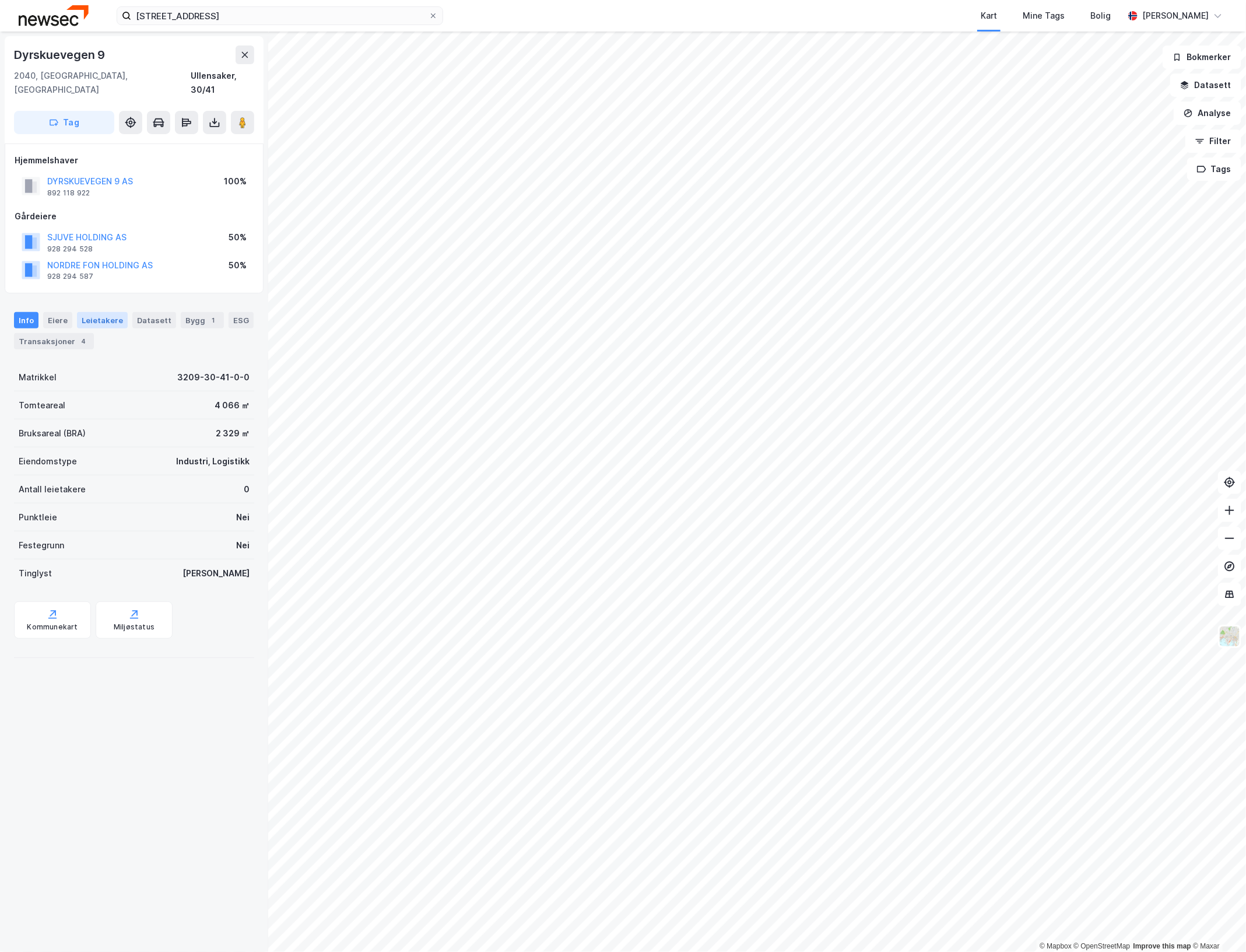
click at [88, 312] on div "Leietakere" at bounding box center [102, 320] width 51 height 16
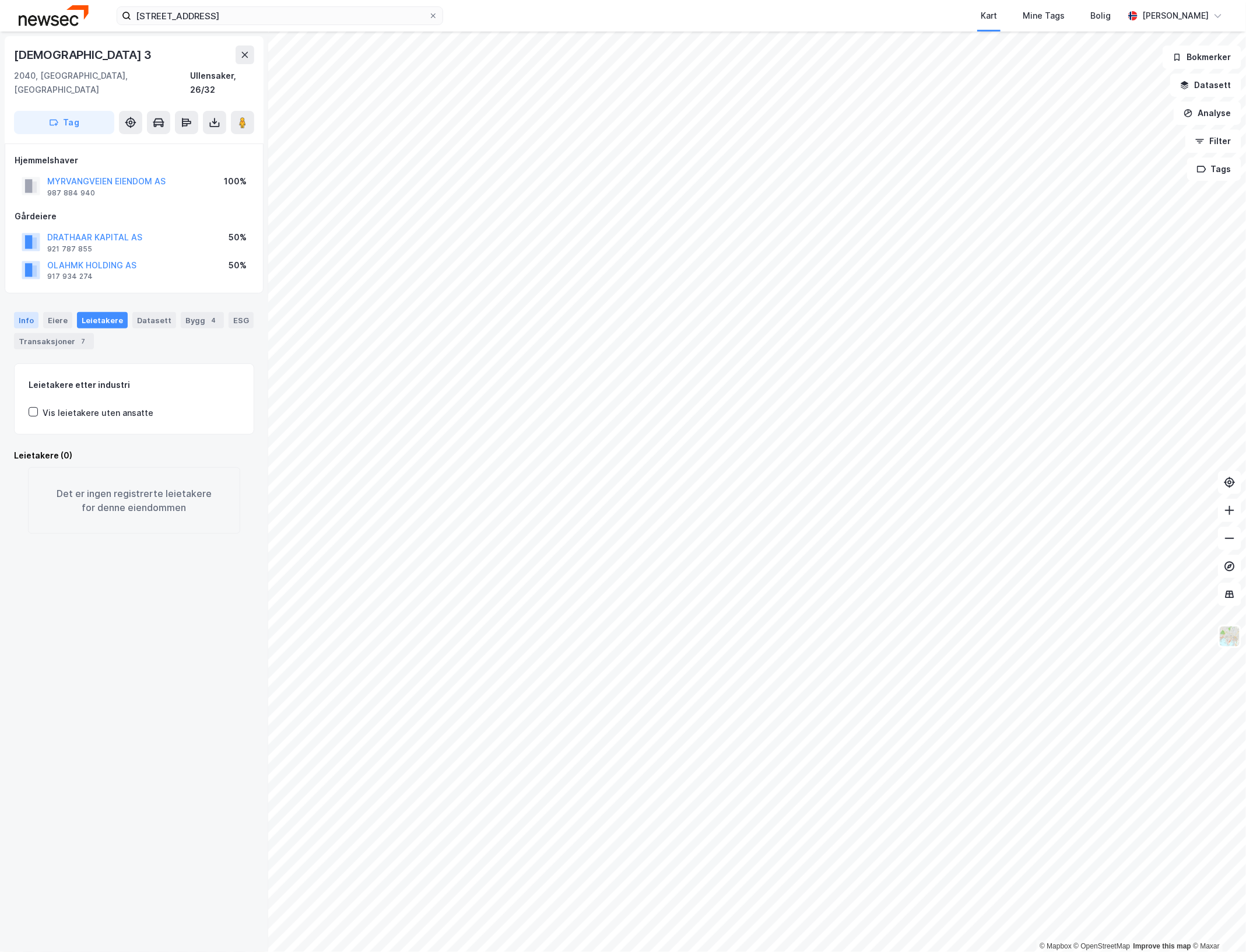
click at [32, 312] on div "Info" at bounding box center [26, 320] width 25 height 16
